Goal: Task Accomplishment & Management: Complete application form

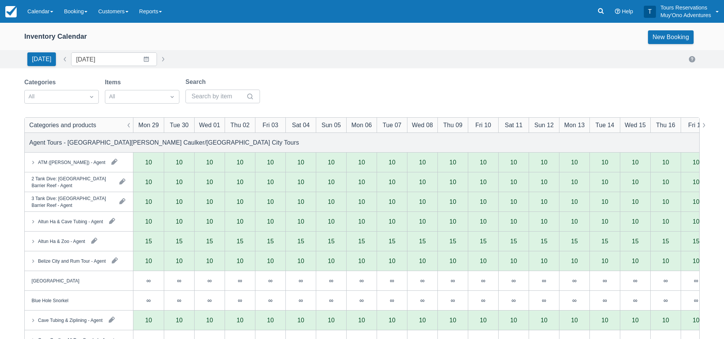
click at [197, 35] on div "Inventory Calendar New Booking" at bounding box center [361, 37] width 675 height 14
click at [206, 31] on div "Inventory Calendar New Booking" at bounding box center [361, 37] width 675 height 14
click at [47, 95] on div at bounding box center [54, 97] width 52 height 10
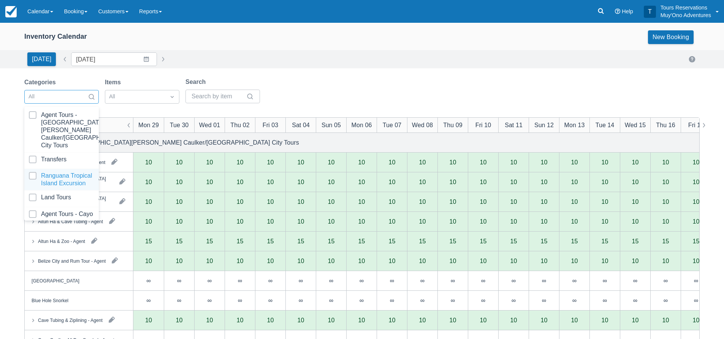
scroll to position [77, 0]
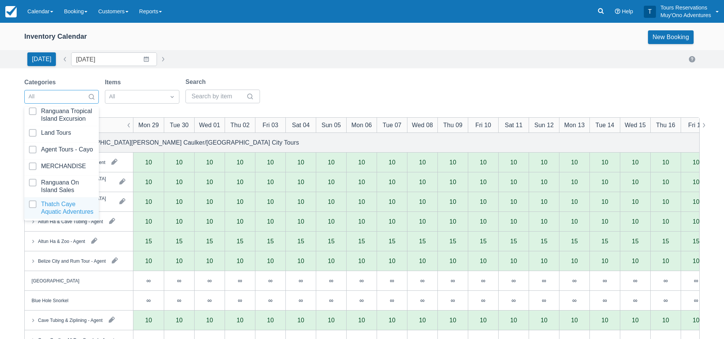
click at [49, 202] on div at bounding box center [61, 208] width 65 height 15
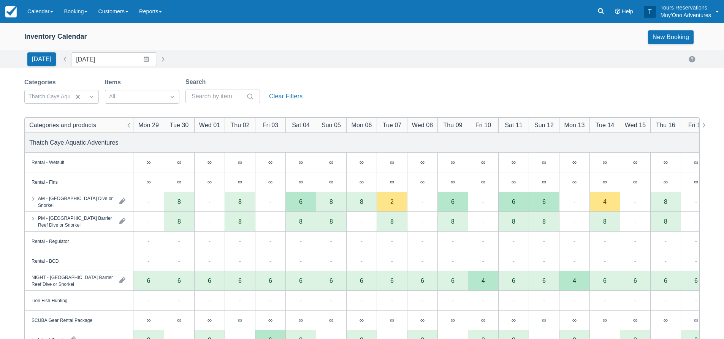
click at [228, 53] on div "Today Date 09/29/25 Navigate forward to interact with the calendar and select a…" at bounding box center [361, 59] width 675 height 14
click at [208, 64] on div "Today Date 09/29/25 Navigate forward to interact with the calendar and select a…" at bounding box center [361, 59] width 675 height 14
click at [240, 52] on div "Today Date 09/29/25 Navigate forward to interact with the calendar and select a…" at bounding box center [362, 59] width 724 height 18
click at [600, 12] on icon at bounding box center [601, 11] width 8 height 8
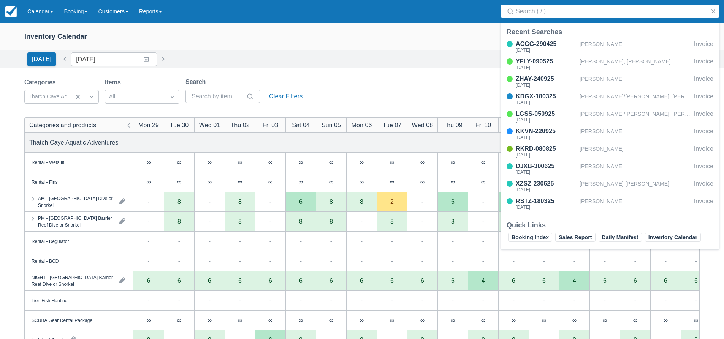
click at [573, 13] on input "Search" at bounding box center [611, 12] width 191 height 14
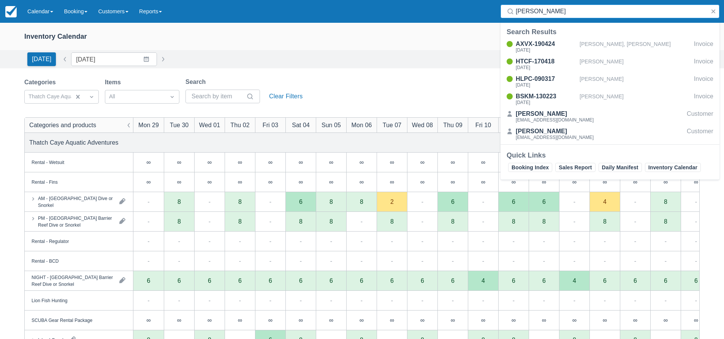
drag, startPoint x: 555, startPoint y: 14, endPoint x: 480, endPoint y: 16, distance: 75.2
click at [480, 16] on div "Menu Calendar Booking Customer Inventory Booking Daily Manifest Daily List Note…" at bounding box center [362, 11] width 724 height 23
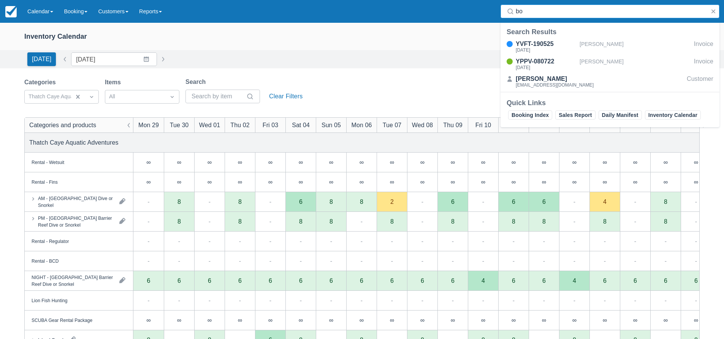
type input "b"
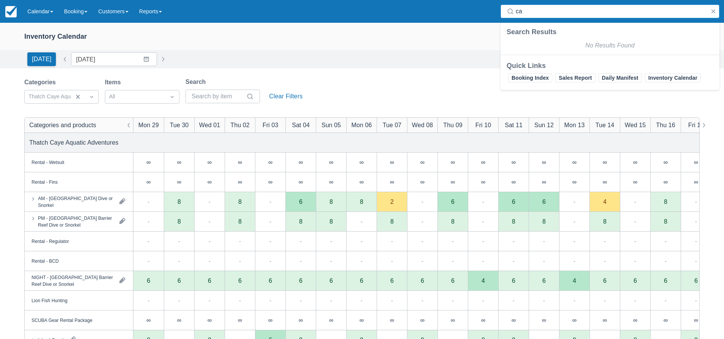
type input "c"
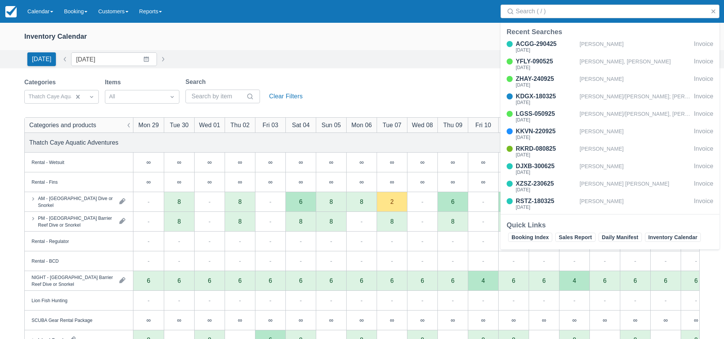
click at [417, 49] on div "Inventory Calendar New Booking" at bounding box center [362, 38] width 724 height 23
click at [81, 10] on link "Booking" at bounding box center [76, 11] width 34 height 23
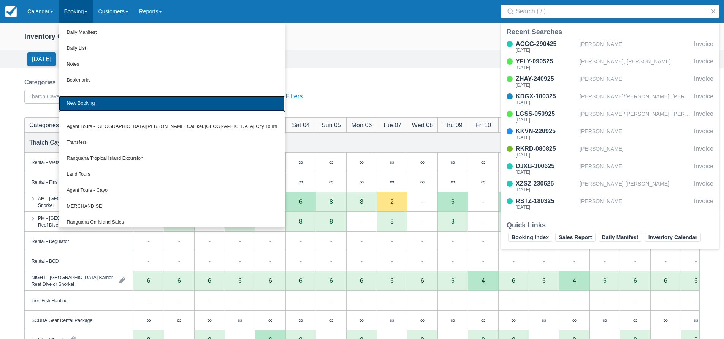
click at [81, 104] on link "New Booking" at bounding box center [172, 104] width 226 height 16
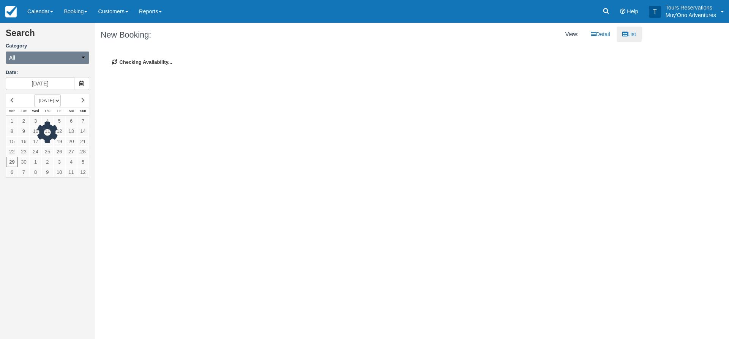
click at [41, 56] on button "All" at bounding box center [48, 57] width 84 height 13
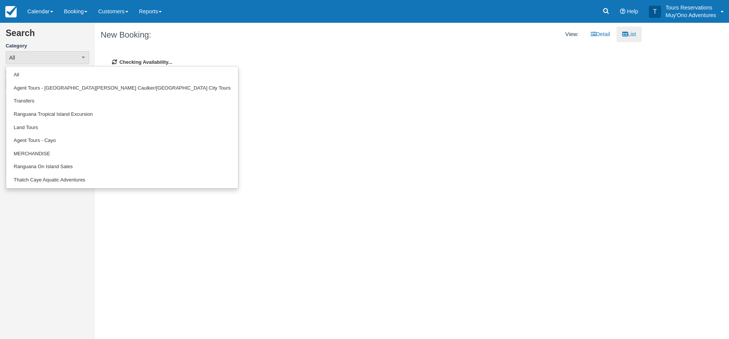
click at [40, 188] on ul "All Agent Tours - San Pedro/Caye Caulker/Belize City Tours Transfers Ranguana T…" at bounding box center [122, 127] width 233 height 123
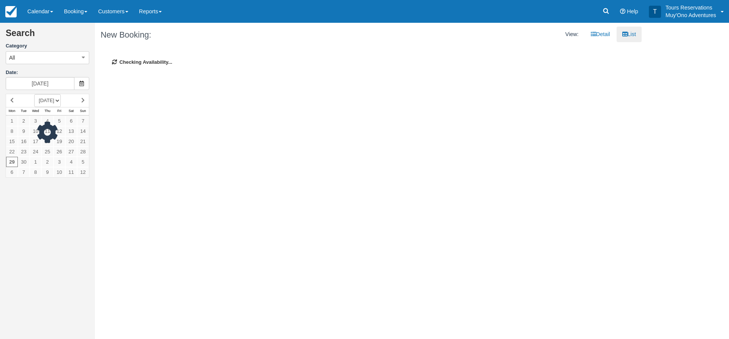
click at [42, 180] on div "Search Category All All Agent Tours - San Pedro/Caye Caulker/Belize City Tours …" at bounding box center [48, 103] width 84 height 161
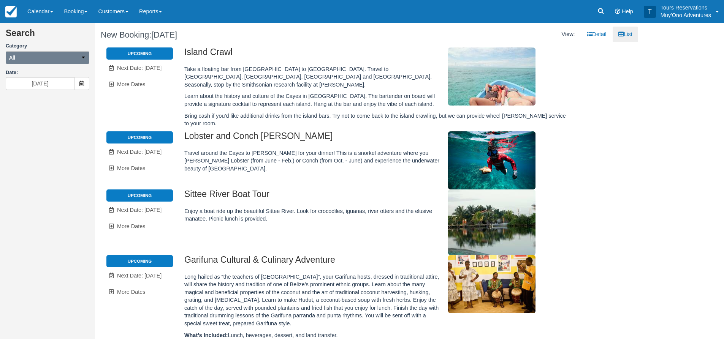
click at [33, 58] on button "All" at bounding box center [48, 57] width 84 height 13
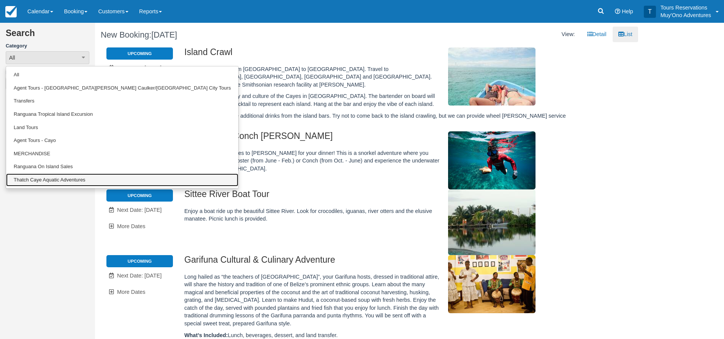
click at [31, 179] on link "Thatch Caye Aquatic Adventures" at bounding box center [122, 180] width 232 height 13
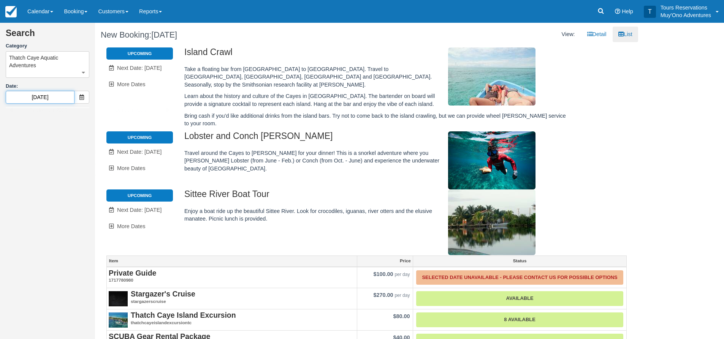
click at [42, 101] on input "09/30/25" at bounding box center [40, 97] width 69 height 13
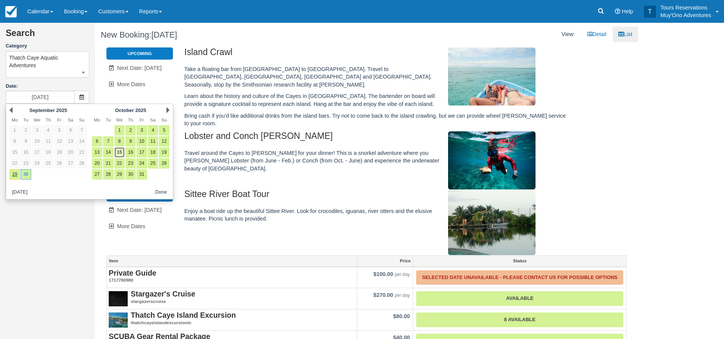
click at [117, 154] on link "15" at bounding box center [119, 152] width 10 height 10
type input "10/15/25"
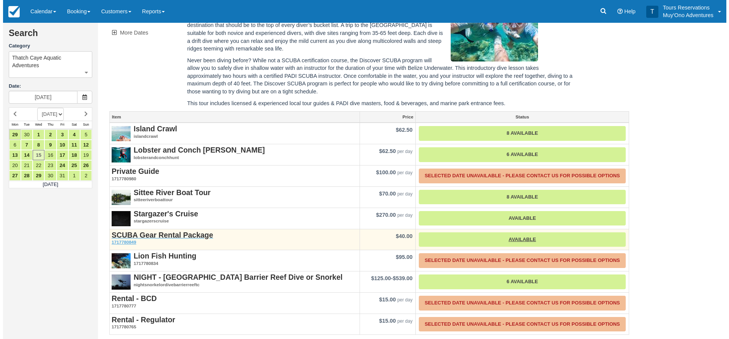
scroll to position [236, 0]
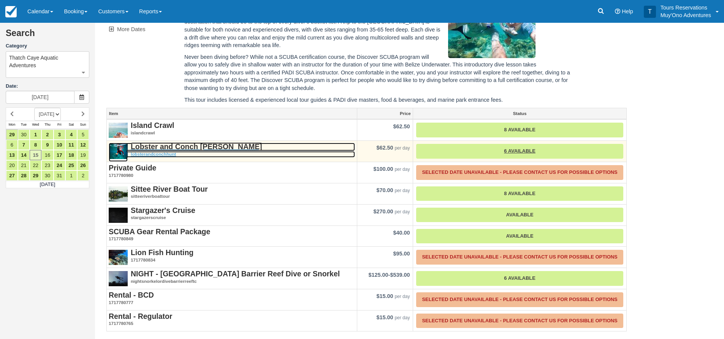
click at [161, 149] on strong "Lobster and Conch [PERSON_NAME]" at bounding box center [196, 146] width 131 height 8
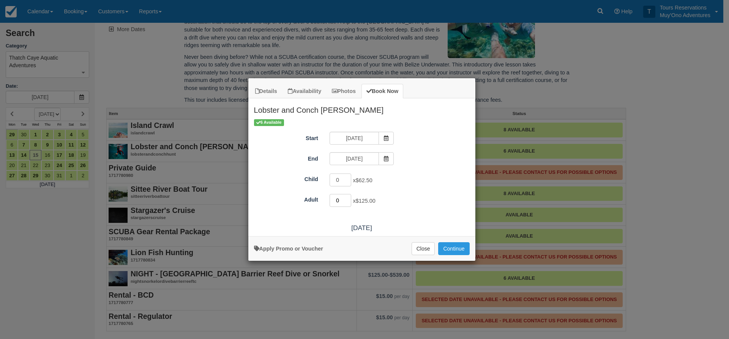
click at [348, 197] on input "0" at bounding box center [341, 200] width 22 height 13
click at [347, 198] on input "1" at bounding box center [341, 200] width 22 height 13
type input "2"
click at [348, 199] on input "2" at bounding box center [341, 200] width 22 height 13
click at [449, 248] on button "Continue" at bounding box center [453, 248] width 31 height 13
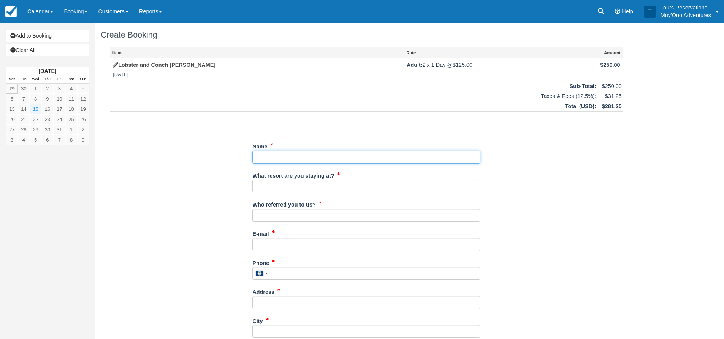
click at [279, 153] on input "Name" at bounding box center [366, 157] width 228 height 13
click at [282, 156] on input "Name" at bounding box center [366, 157] width 228 height 13
paste input "[PERSON_NAME], [PERSON_NAME]"
drag, startPoint x: 281, startPoint y: 158, endPoint x: 245, endPoint y: 158, distance: 36.1
click at [245, 158] on div "Item Rate Amount Lobster and Conch [PERSON_NAME] [DATE] Adult: 2 x 1 Day @ $125…" at bounding box center [366, 272] width 531 height 450
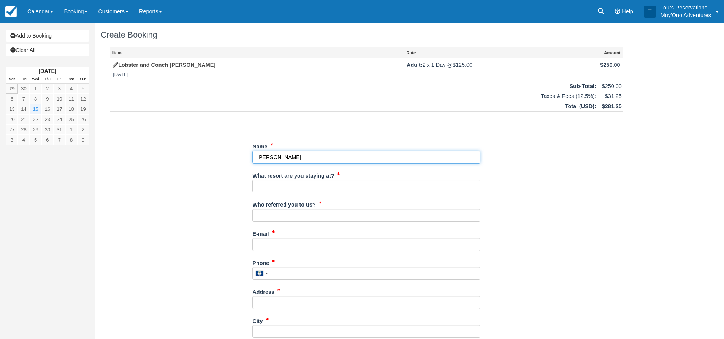
click at [305, 158] on input "Name" at bounding box center [366, 157] width 228 height 13
paste input "[PERSON_NAME], [PERSON_NAME]"
drag, startPoint x: 340, startPoint y: 155, endPoint x: 312, endPoint y: 157, distance: 27.8
click at [312, 157] on input "Name" at bounding box center [366, 157] width 228 height 13
type input "[PERSON_NAME]"
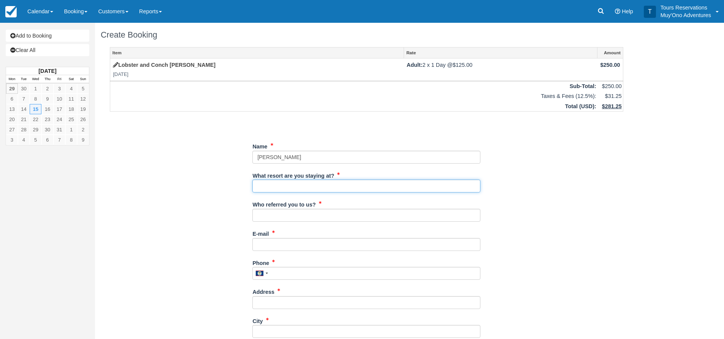
click at [290, 190] on input "What resort are you staying at?" at bounding box center [366, 186] width 228 height 13
type input "Thatch Caye"
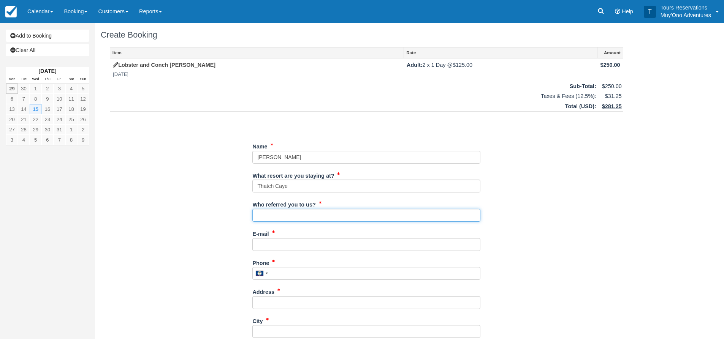
click at [292, 218] on input "Who referred you to us?" at bounding box center [366, 215] width 228 height 13
type input "an"
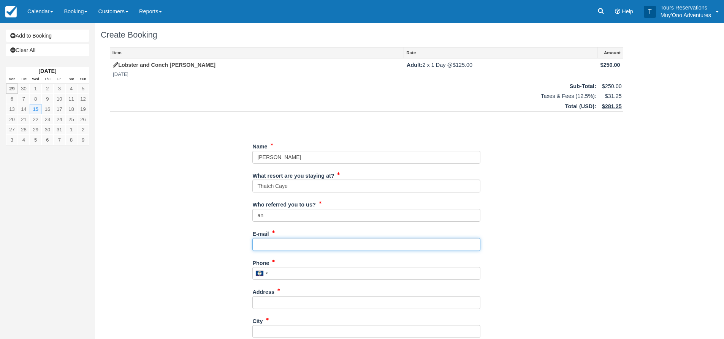
click at [263, 242] on input "E-mail" at bounding box center [366, 244] width 228 height 13
click at [273, 245] on input "E-mail" at bounding box center [366, 244] width 228 height 13
paste input "[EMAIL_ADDRESS][DOMAIN_NAME]"
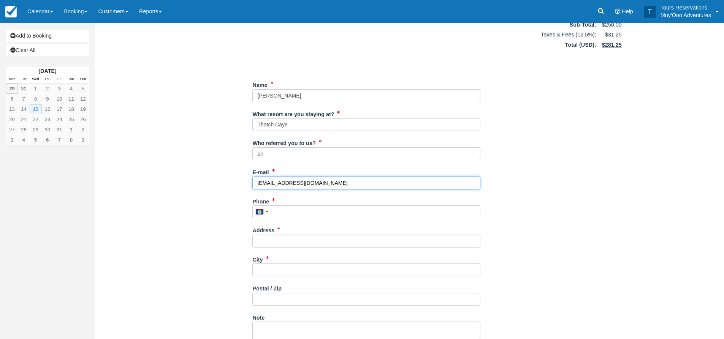
scroll to position [76, 0]
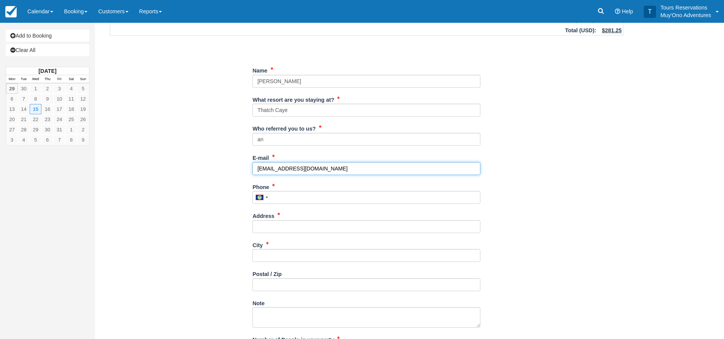
type input "[EMAIL_ADDRESS][DOMAIN_NAME]"
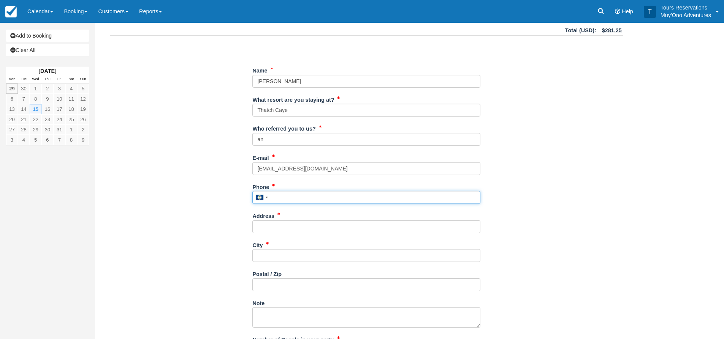
click at [307, 195] on input "Phone" at bounding box center [366, 197] width 228 height 13
drag, startPoint x: 283, startPoint y: 229, endPoint x: 277, endPoint y: 218, distance: 12.4
click at [283, 229] on input "Address" at bounding box center [366, 226] width 228 height 13
click at [278, 201] on input "Phone" at bounding box center [366, 197] width 228 height 13
paste input "[PHONE_NUMBER]"
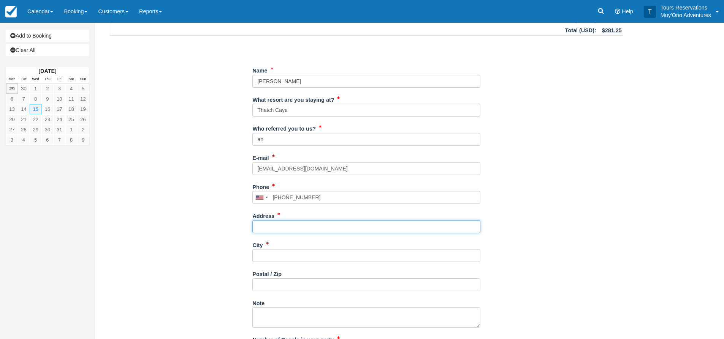
type input "[PHONE_NUMBER]"
drag, startPoint x: 270, startPoint y: 230, endPoint x: 596, endPoint y: 199, distance: 326.7
click at [270, 230] on input "Address" at bounding box center [366, 226] width 228 height 13
click at [331, 225] on input "Address" at bounding box center [366, 226] width 228 height 13
paste input "[STREET_ADDRESS]"
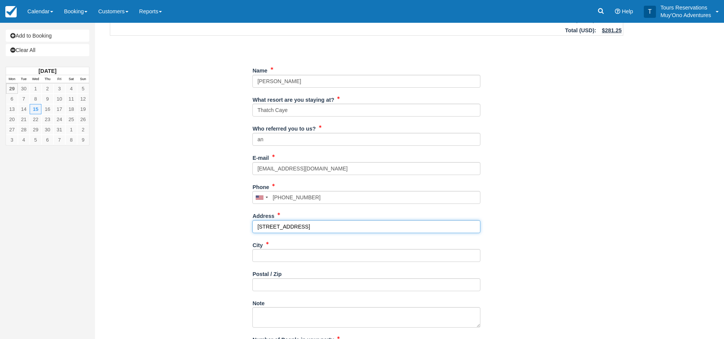
type input "[STREET_ADDRESS]"
click at [569, 213] on div "Item Rate Amount Lobster and Conch [PERSON_NAME] [DATE] Adult: 2 x 1 Day @ $125…" at bounding box center [366, 196] width 531 height 450
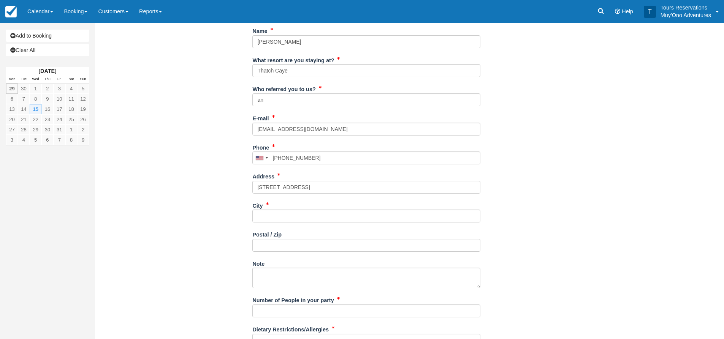
scroll to position [152, 0]
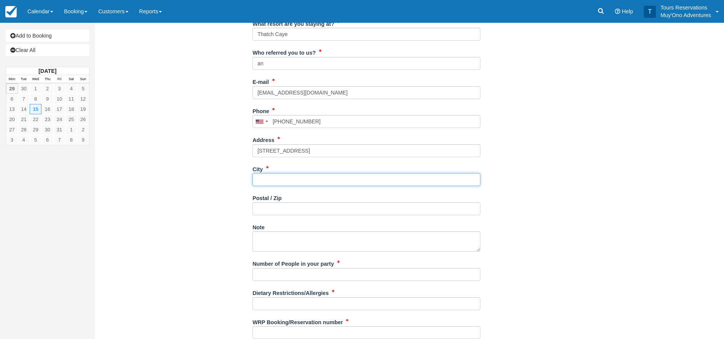
click at [276, 179] on input "City" at bounding box center [366, 179] width 228 height 13
type input "--"
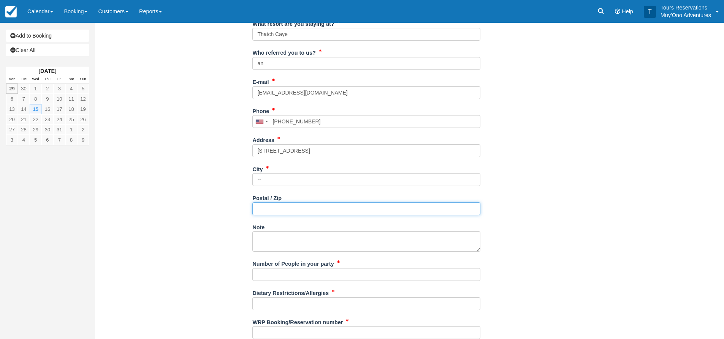
click at [267, 203] on input "Postal / Zip" at bounding box center [366, 208] width 228 height 13
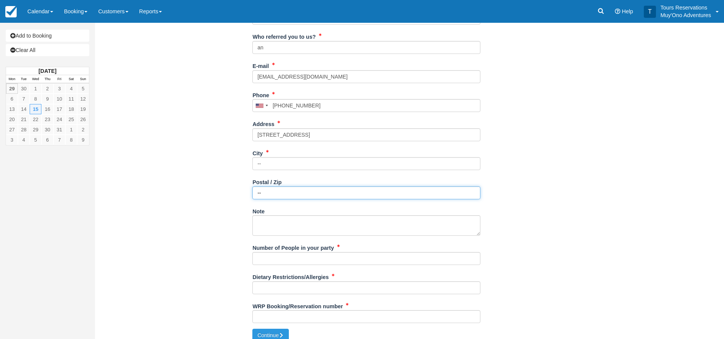
scroll to position [176, 0]
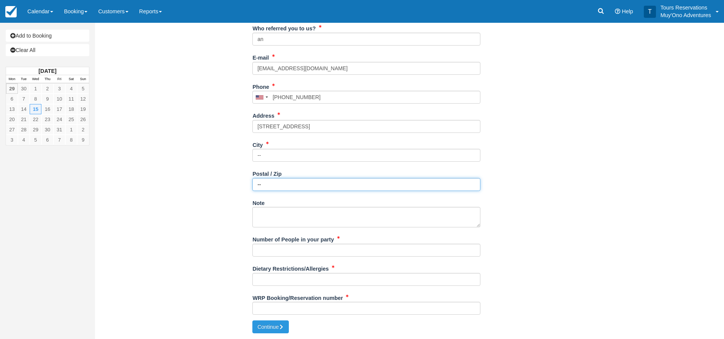
type input "--"
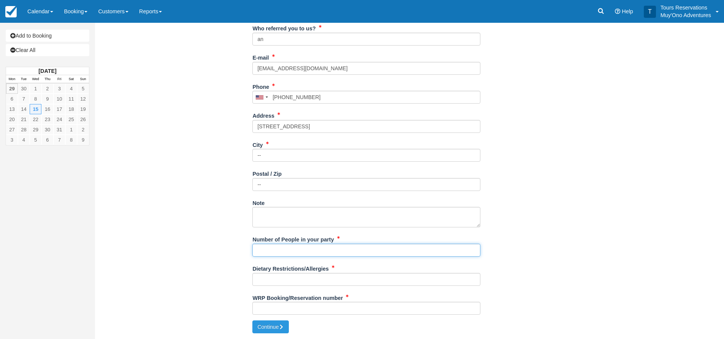
drag, startPoint x: 404, startPoint y: 250, endPoint x: 400, endPoint y: 250, distance: 4.2
click at [404, 250] on input "Number of People in your party" at bounding box center [366, 250] width 228 height 13
type input "2"
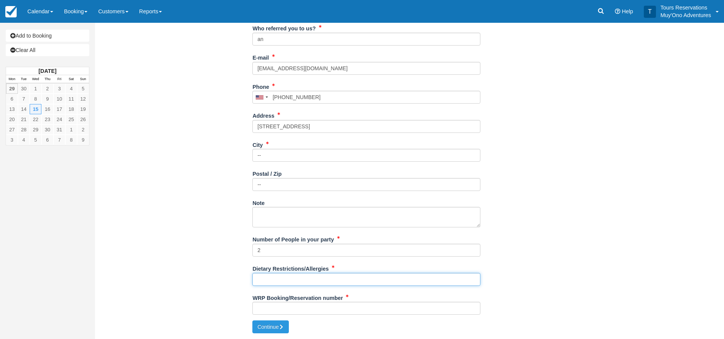
drag, startPoint x: 285, startPoint y: 283, endPoint x: 436, endPoint y: 267, distance: 151.2
click at [285, 283] on input "Dietary Restrictions/Allergies" at bounding box center [366, 279] width 228 height 13
type input "NONE"
click at [286, 313] on input "WRP Booking/Reservation number" at bounding box center [366, 308] width 228 height 13
paste input "46791579"
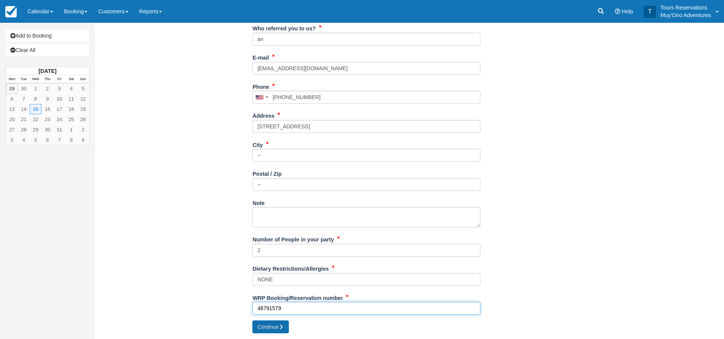
type input "46791579"
click at [282, 331] on button "Continue" at bounding box center [270, 327] width 36 height 13
type input "[PHONE_NUMBER]"
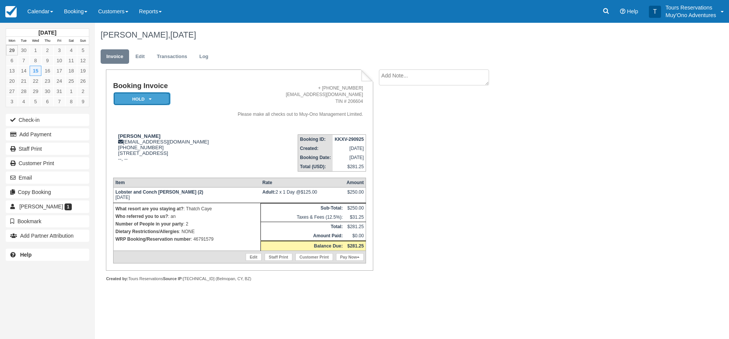
click at [144, 94] on em "HOLD" at bounding box center [142, 98] width 57 height 13
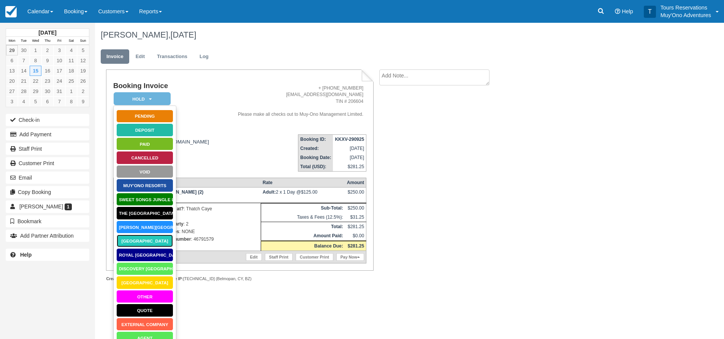
click at [139, 241] on link "Thatch Caye Resort" at bounding box center [144, 240] width 57 height 13
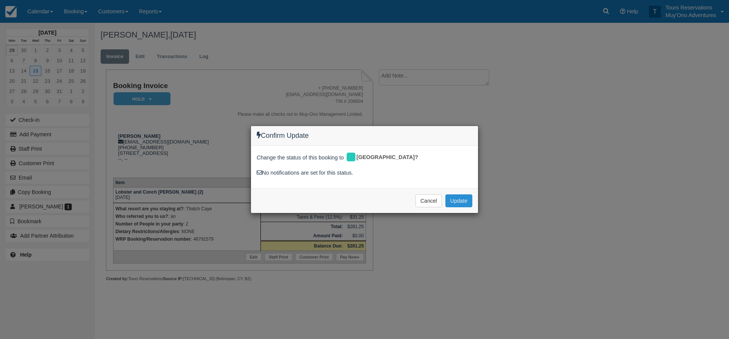
click at [462, 204] on button "Update" at bounding box center [459, 201] width 27 height 13
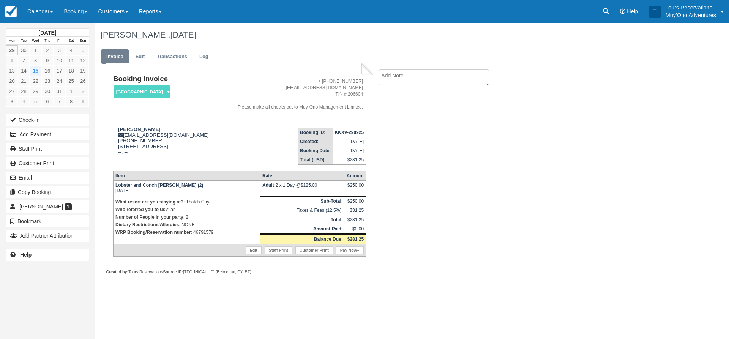
click at [421, 83] on textarea at bounding box center [434, 78] width 110 height 16
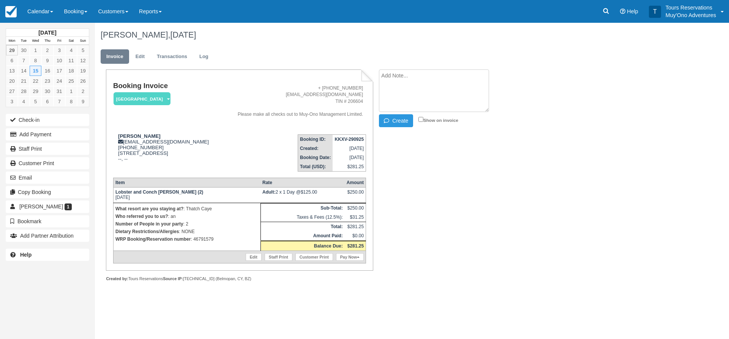
paste textarea "46791579"
type textarea "46791579"
click at [408, 125] on button "Create" at bounding box center [396, 120] width 34 height 13
click at [342, 144] on td "September 29, 2025" at bounding box center [349, 148] width 33 height 9
click at [343, 138] on strong "KKXV-290925" at bounding box center [349, 139] width 29 height 5
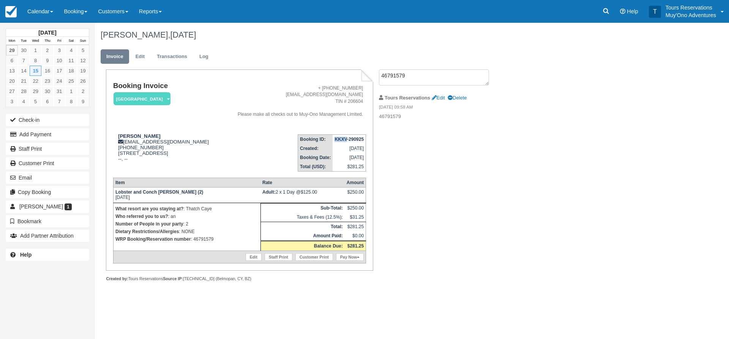
click at [343, 138] on strong "KKXV-290925" at bounding box center [349, 139] width 29 height 5
copy tbody "KKXV-290925"
click at [318, 257] on link "Customer Print" at bounding box center [315, 257] width 38 height 8
